Goal: Information Seeking & Learning: Learn about a topic

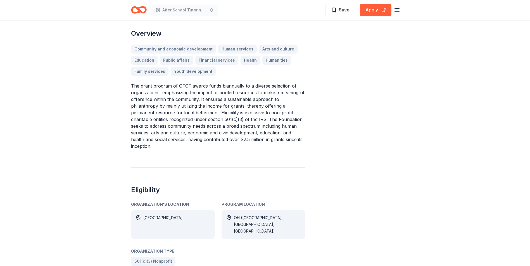
scroll to position [223, 0]
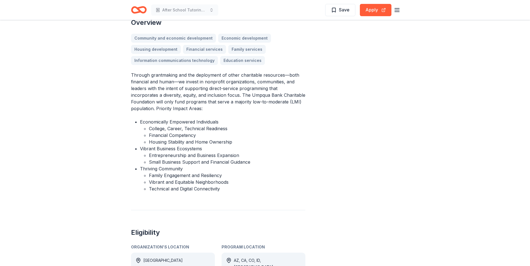
scroll to position [140, 0]
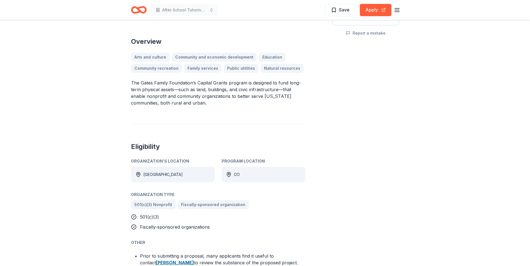
scroll to position [140, 0]
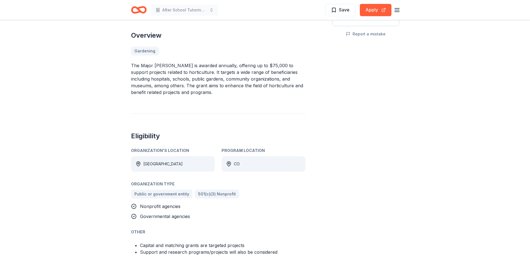
scroll to position [140, 0]
